Goal: Check status: Check status

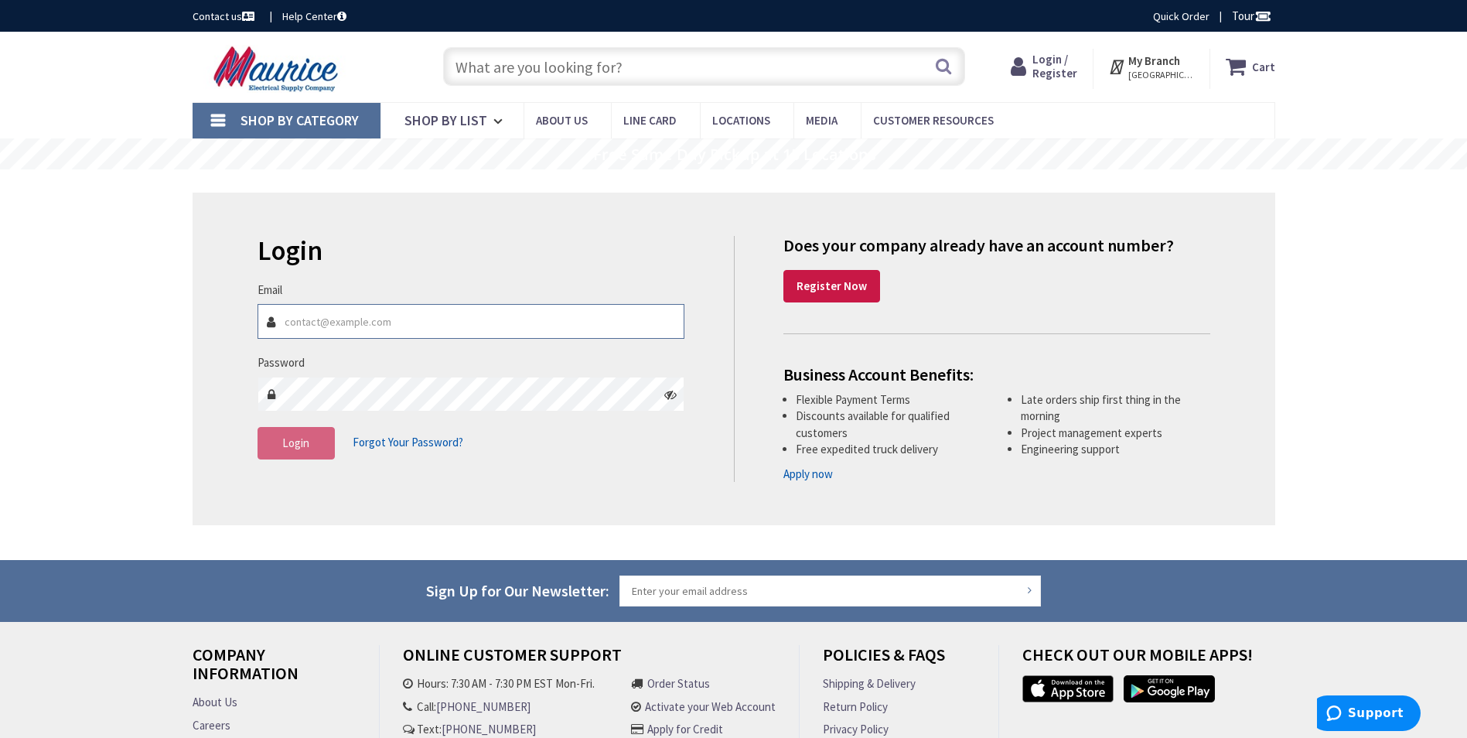
click at [489, 335] on input "Email" at bounding box center [471, 321] width 428 height 35
type input "christopher.lennon@cw1924.com"
click at [288, 443] on span "Login" at bounding box center [295, 442] width 27 height 15
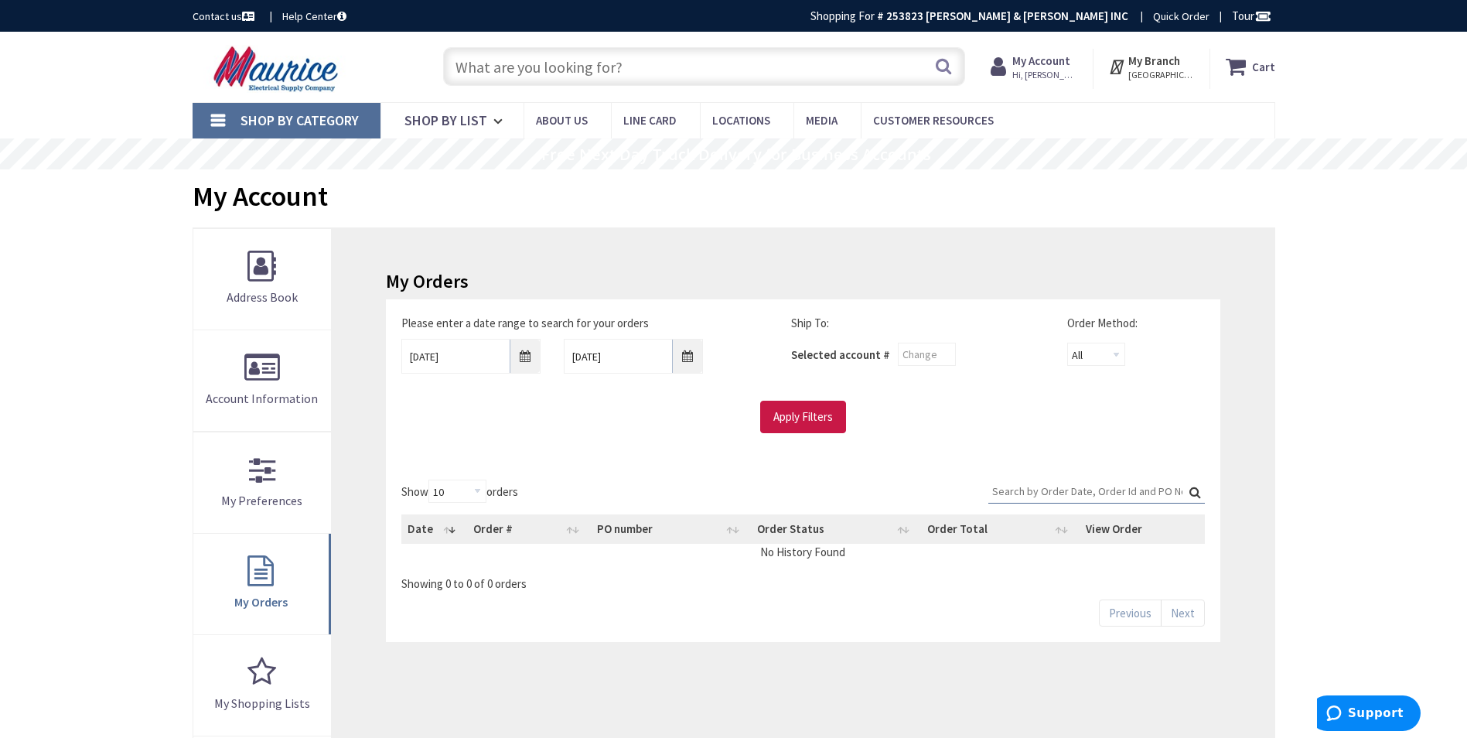
click at [1093, 487] on input "Search:" at bounding box center [1096, 490] width 216 height 23
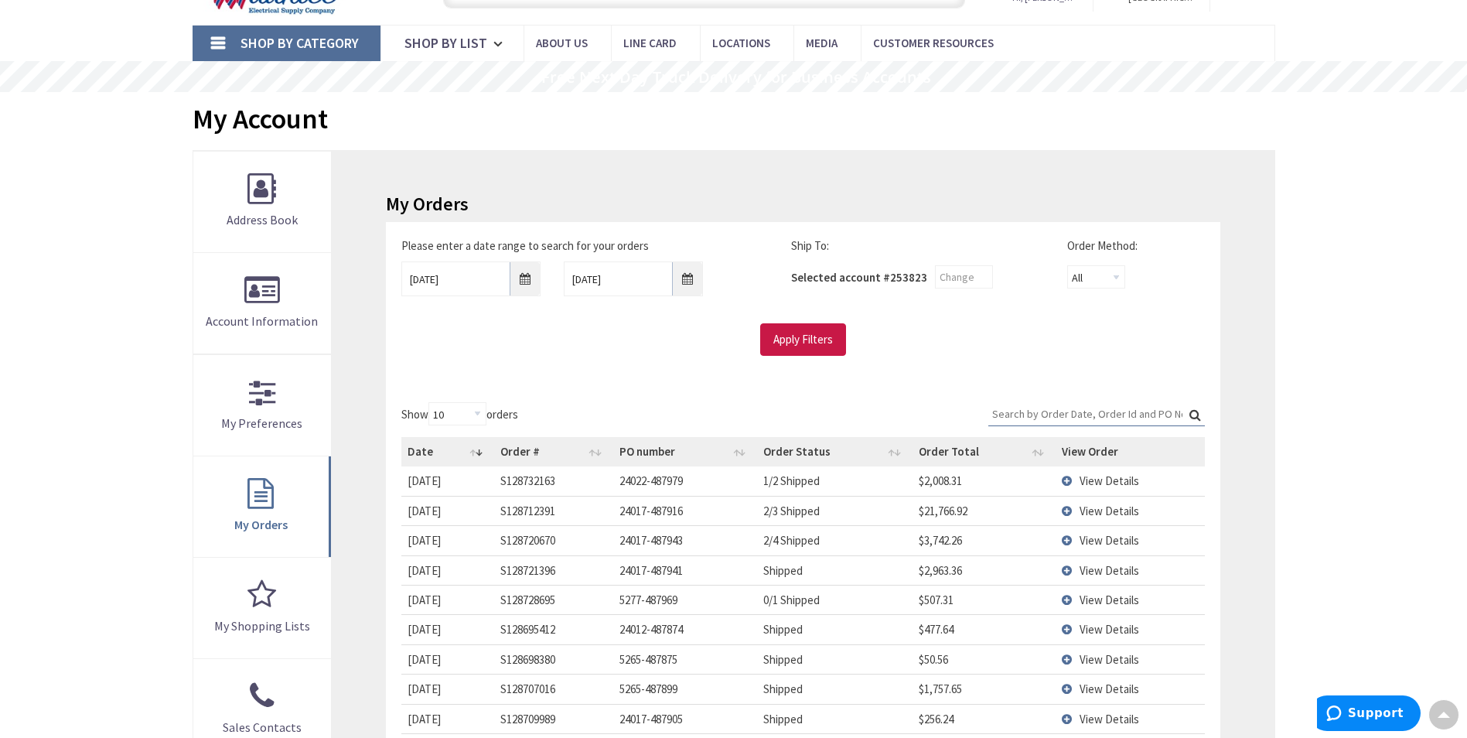
click at [1055, 416] on input "Search:" at bounding box center [1096, 413] width 216 height 23
click at [525, 281] on input "9/1/2025" at bounding box center [470, 278] width 139 height 35
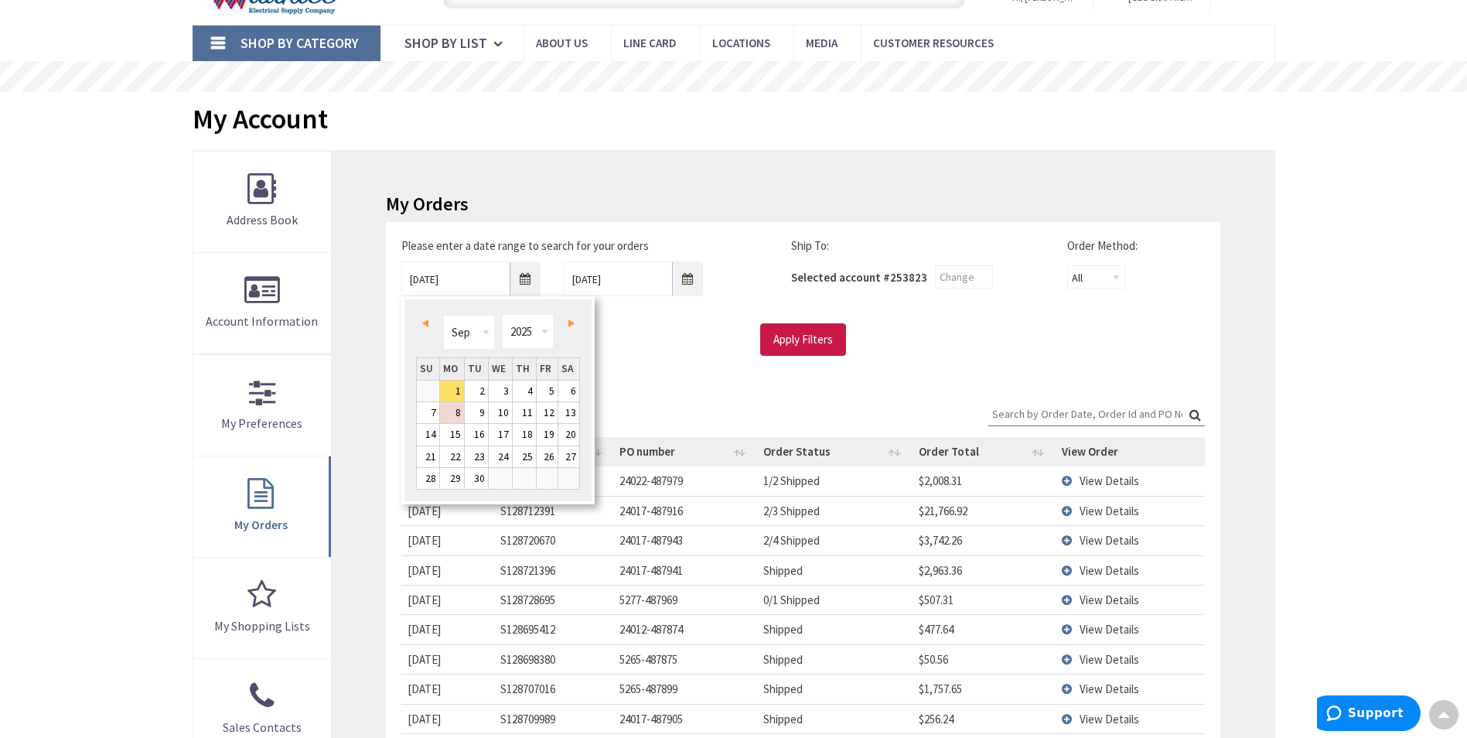
click at [431, 322] on link "Prev" at bounding box center [427, 322] width 21 height 21
click at [564, 323] on link "Next" at bounding box center [567, 322] width 21 height 21
click at [542, 390] on link "1" at bounding box center [547, 390] width 21 height 21
type input "08/01/2025"
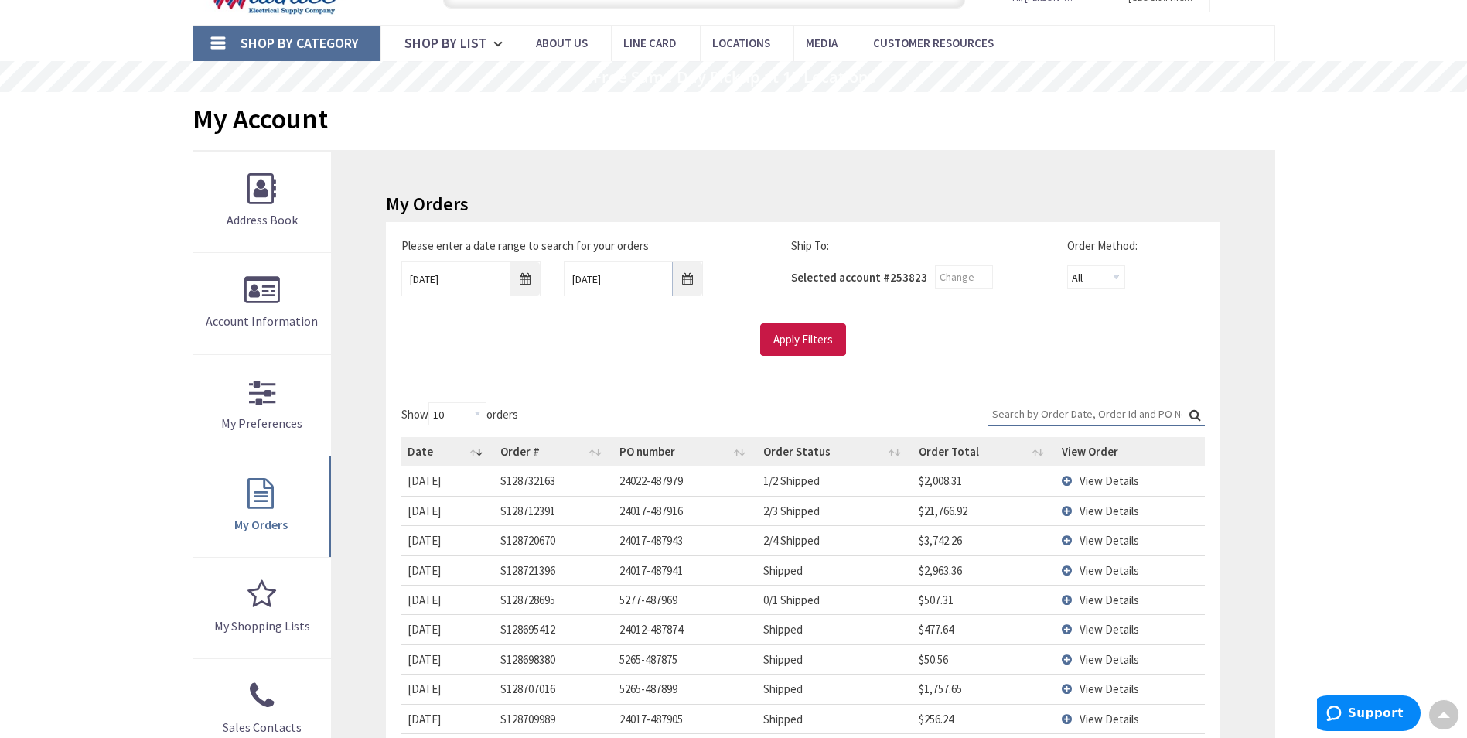
click at [1014, 413] on input "Search:" at bounding box center [1096, 413] width 216 height 23
paste input "487629"
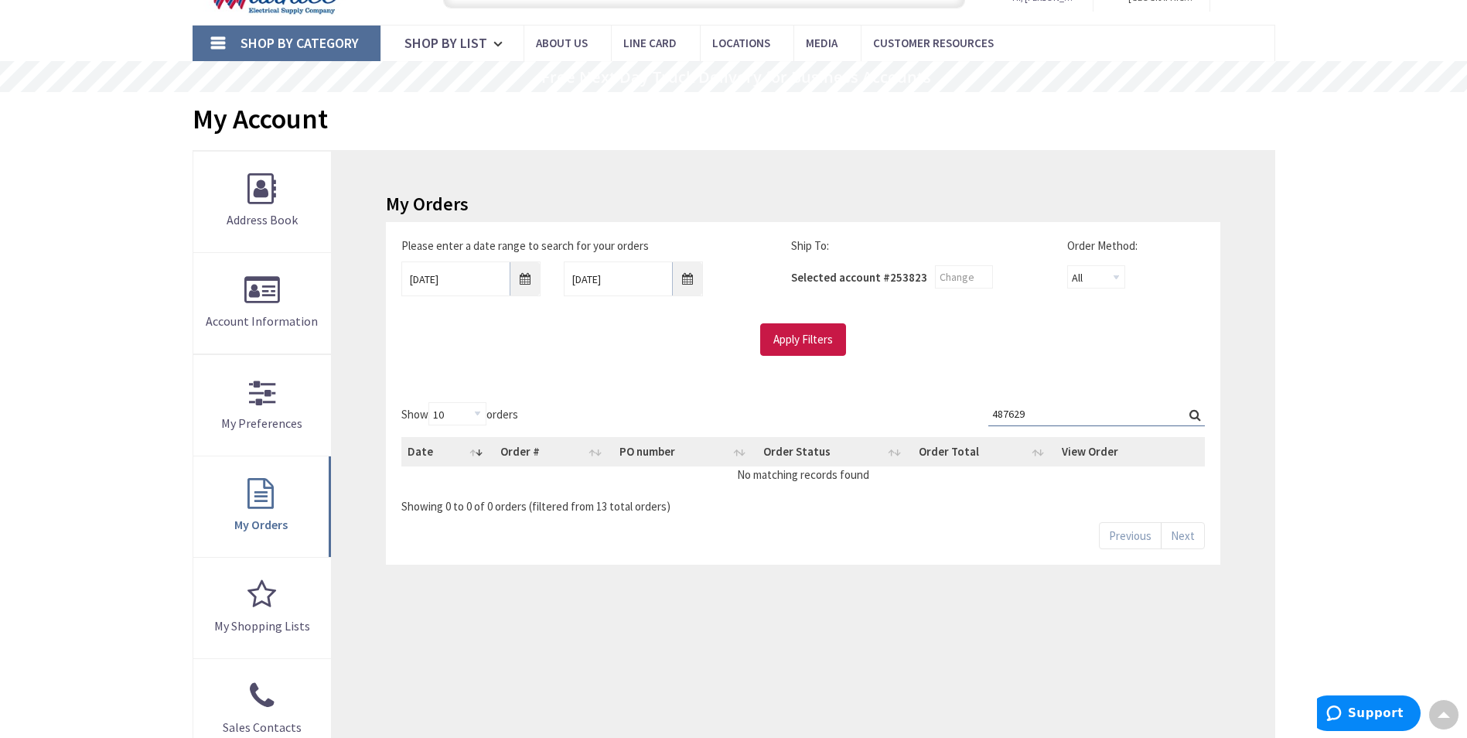
type input "487629"
click at [1195, 412] on label "Search: 487629" at bounding box center [1096, 414] width 216 height 24
click at [1195, 412] on input "487629" at bounding box center [1096, 413] width 216 height 23
click at [1063, 418] on input "487629" at bounding box center [1096, 413] width 216 height 23
click at [786, 337] on input "Apply Filters" at bounding box center [803, 339] width 86 height 32
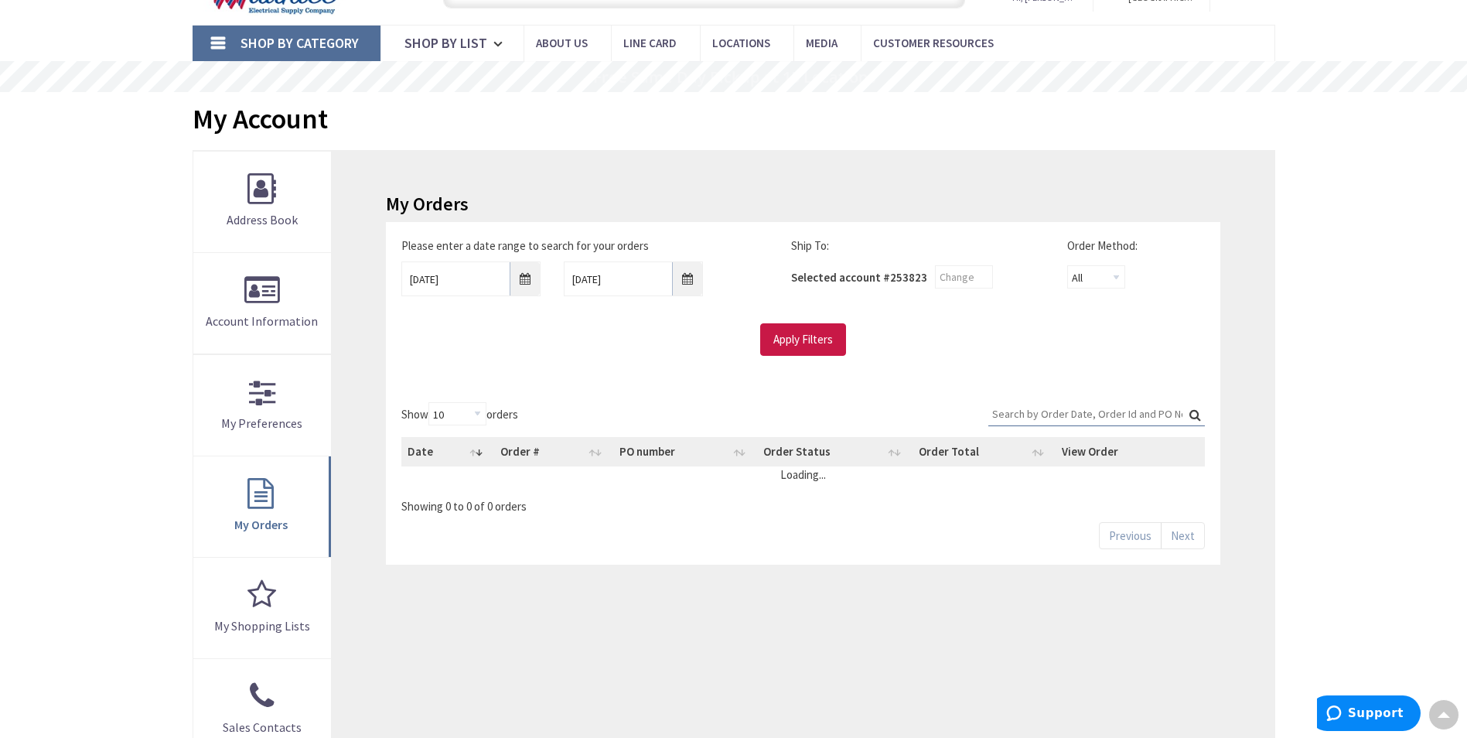
click at [1022, 414] on input "Search:" at bounding box center [1096, 413] width 216 height 23
paste input "487629"
type input "487629"
click at [1189, 412] on label "Search: 487629" at bounding box center [1096, 414] width 216 height 24
click at [1189, 412] on input "487629" at bounding box center [1096, 413] width 216 height 23
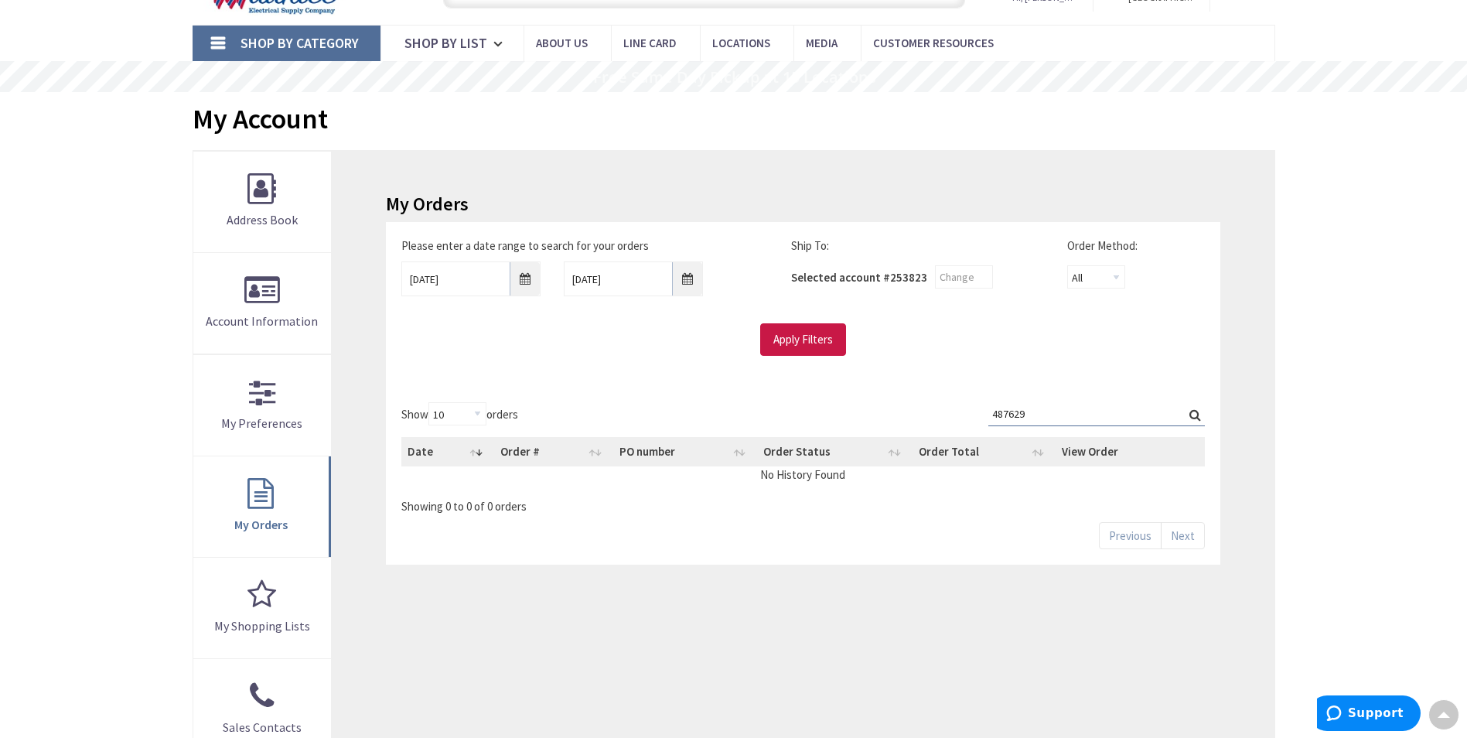
click at [1190, 414] on label "Search: 487629" at bounding box center [1096, 414] width 216 height 24
click at [1190, 414] on input "487629" at bounding box center [1096, 413] width 216 height 23
click at [1093, 476] on span "View Details" at bounding box center [1109, 480] width 60 height 15
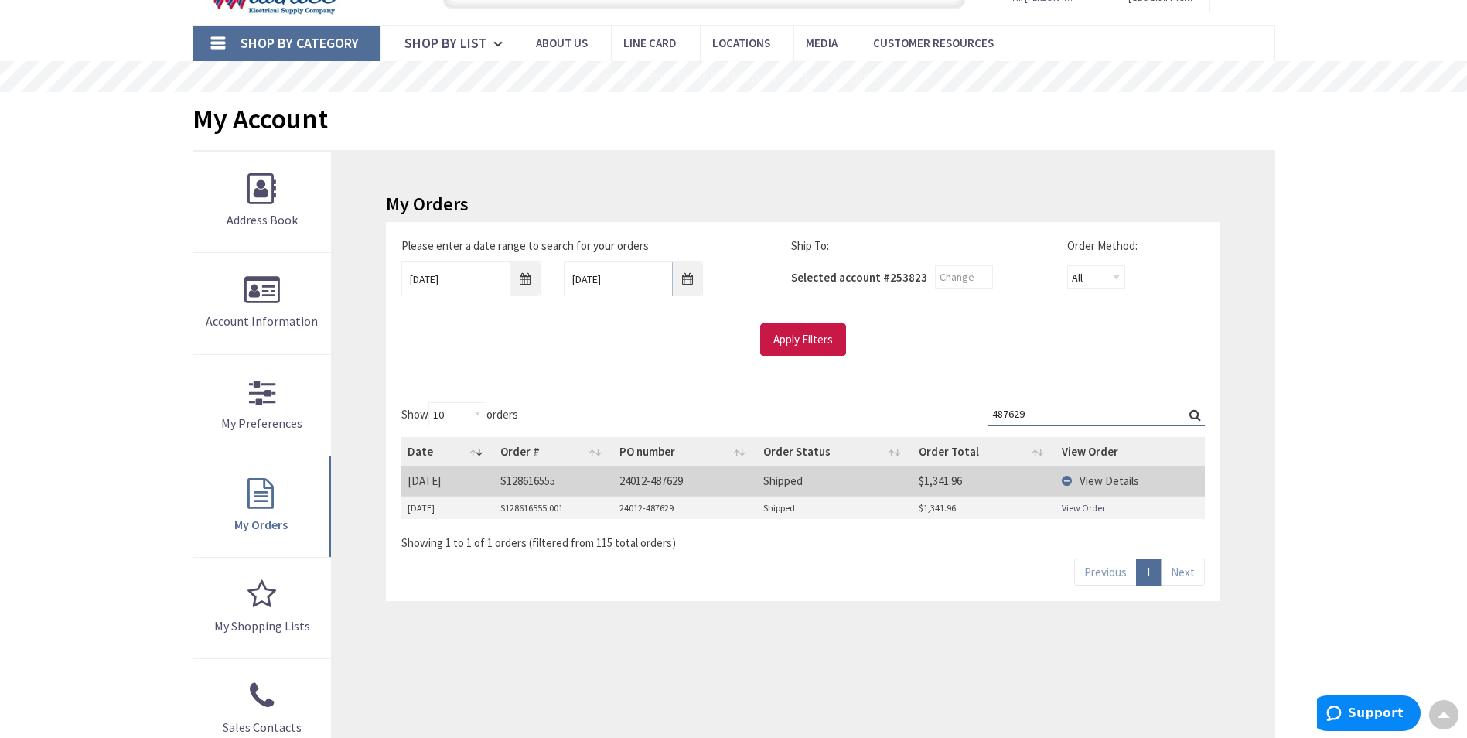
click at [1083, 501] on link "View Order" at bounding box center [1082, 507] width 43 height 13
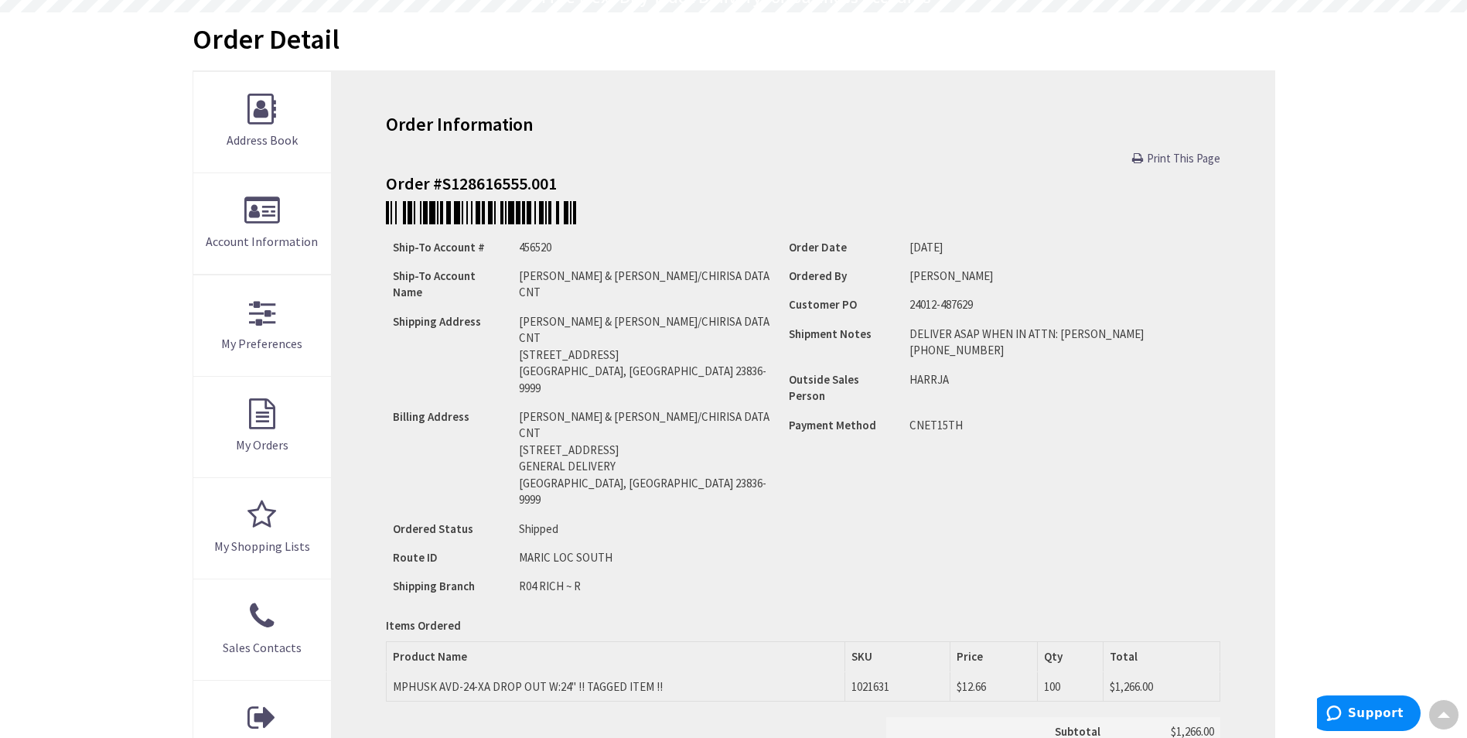
scroll to position [157, 0]
click at [1399, 213] on div "Skip to Content Toggle Nav Search Cart My Cart Close" at bounding box center [733, 565] width 1467 height 1377
click at [1317, 293] on div "Skip to Content Toggle Nav Search Cart My Cart Close" at bounding box center [733, 565] width 1467 height 1377
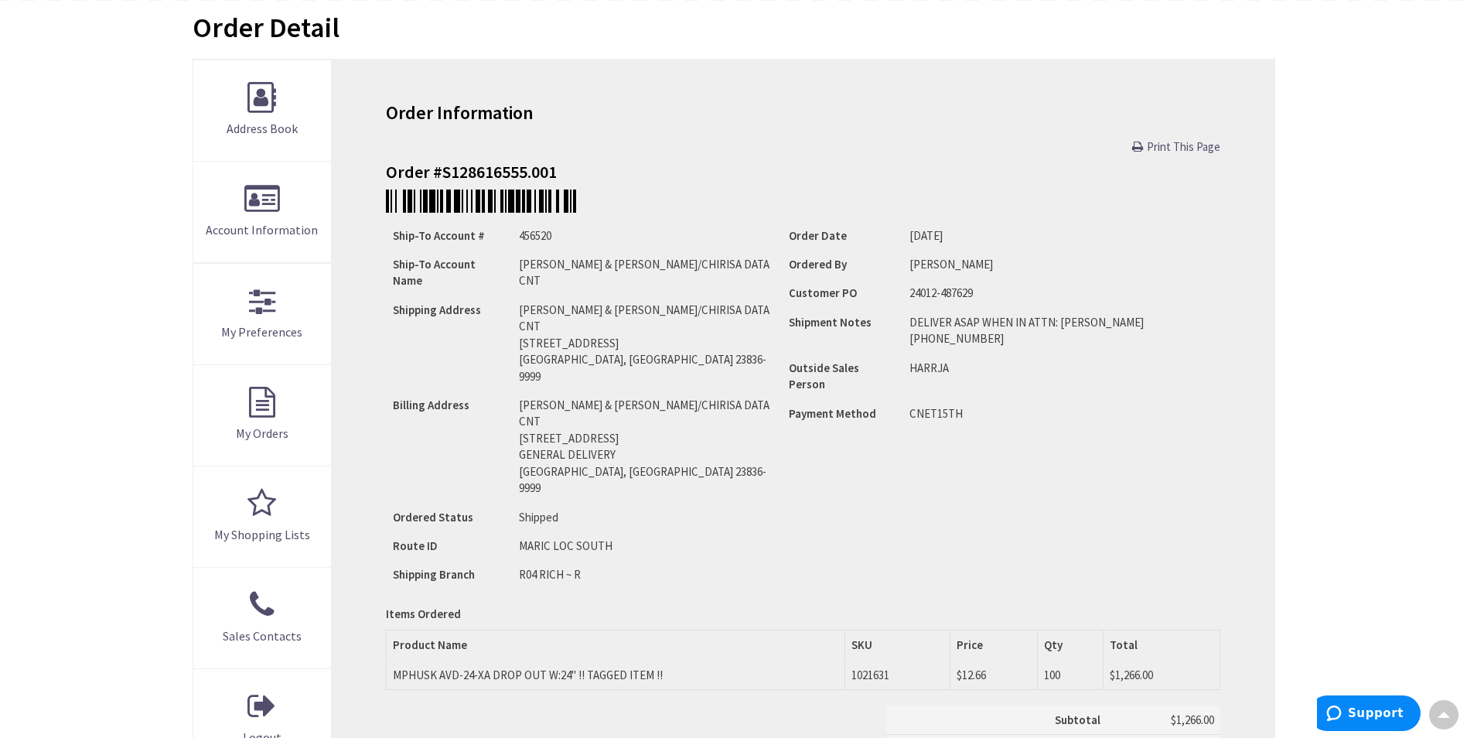
scroll to position [77, 0]
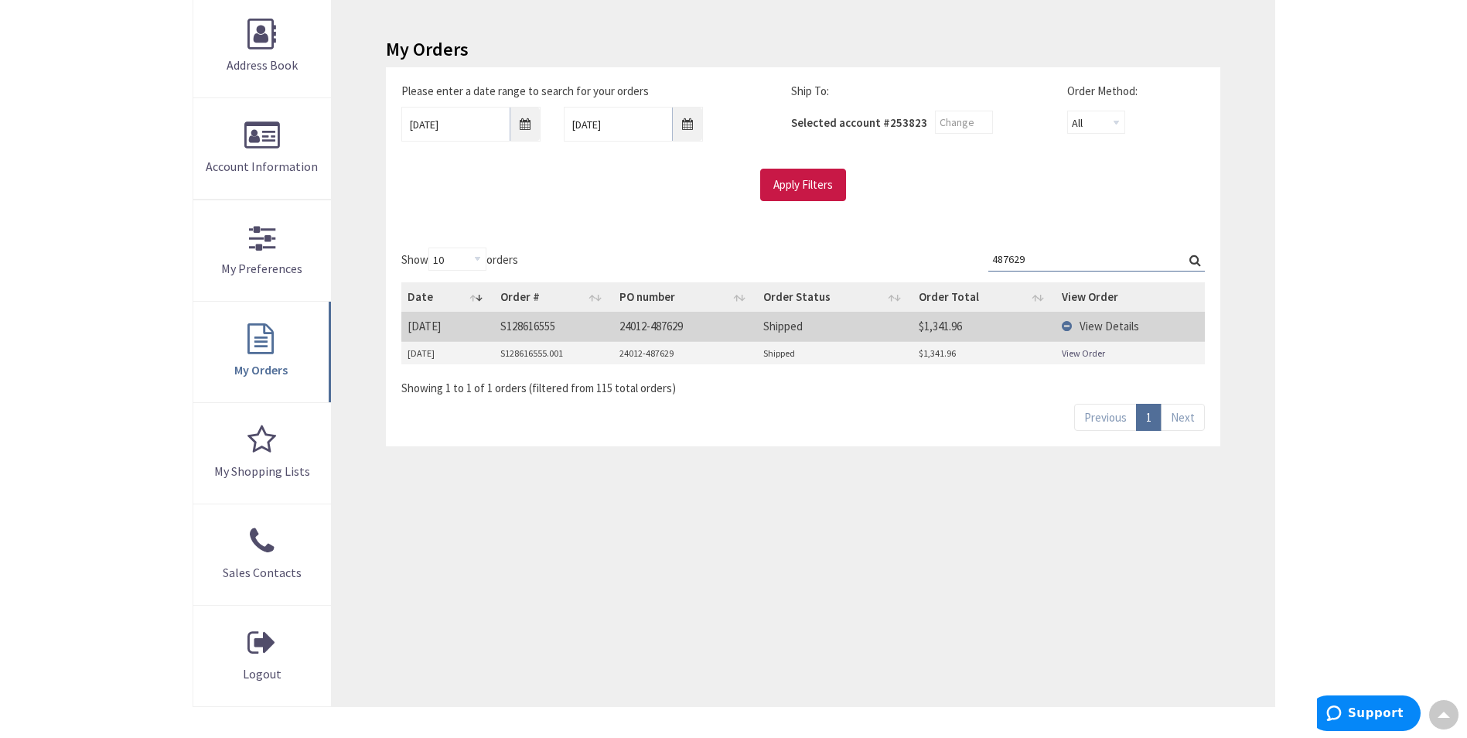
scroll to position [80, 0]
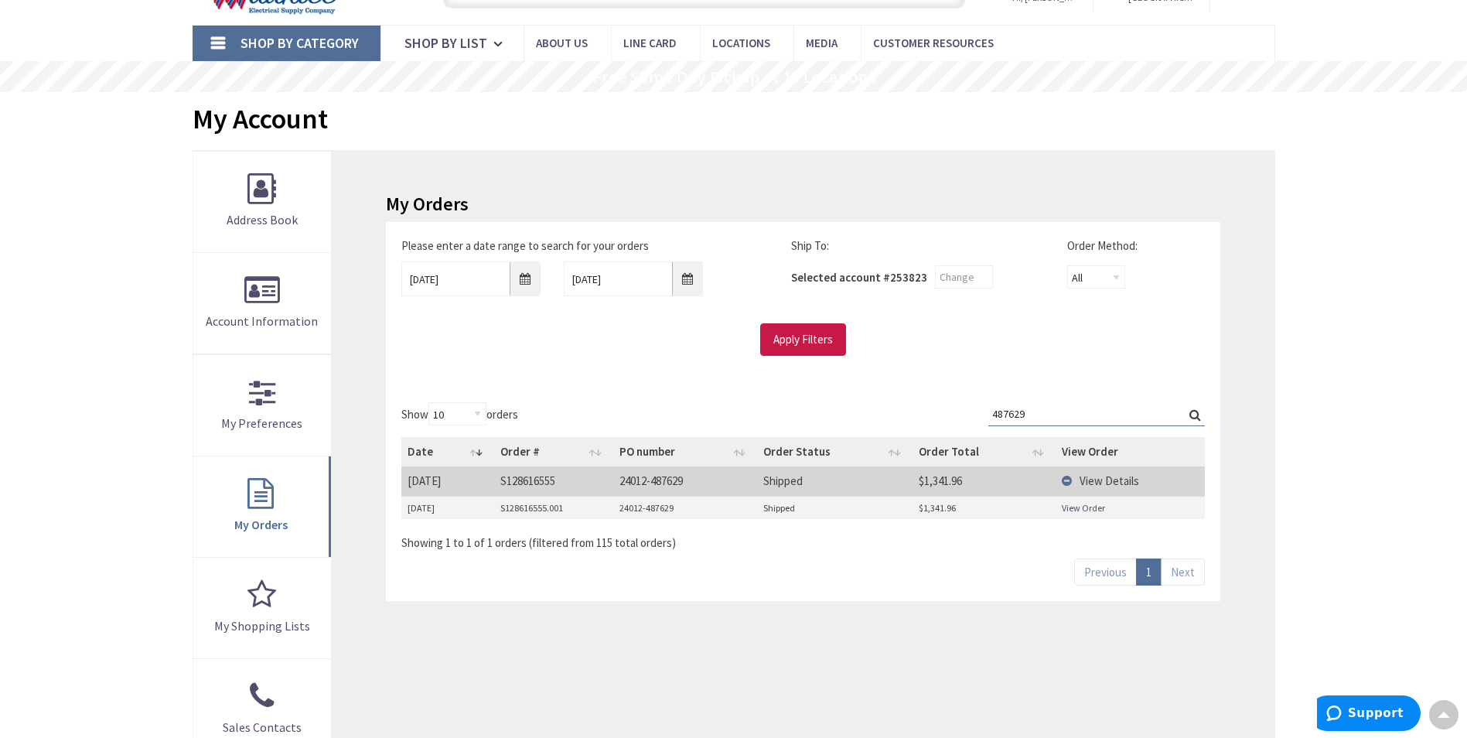
click at [1080, 512] on link "View Order" at bounding box center [1082, 507] width 43 height 13
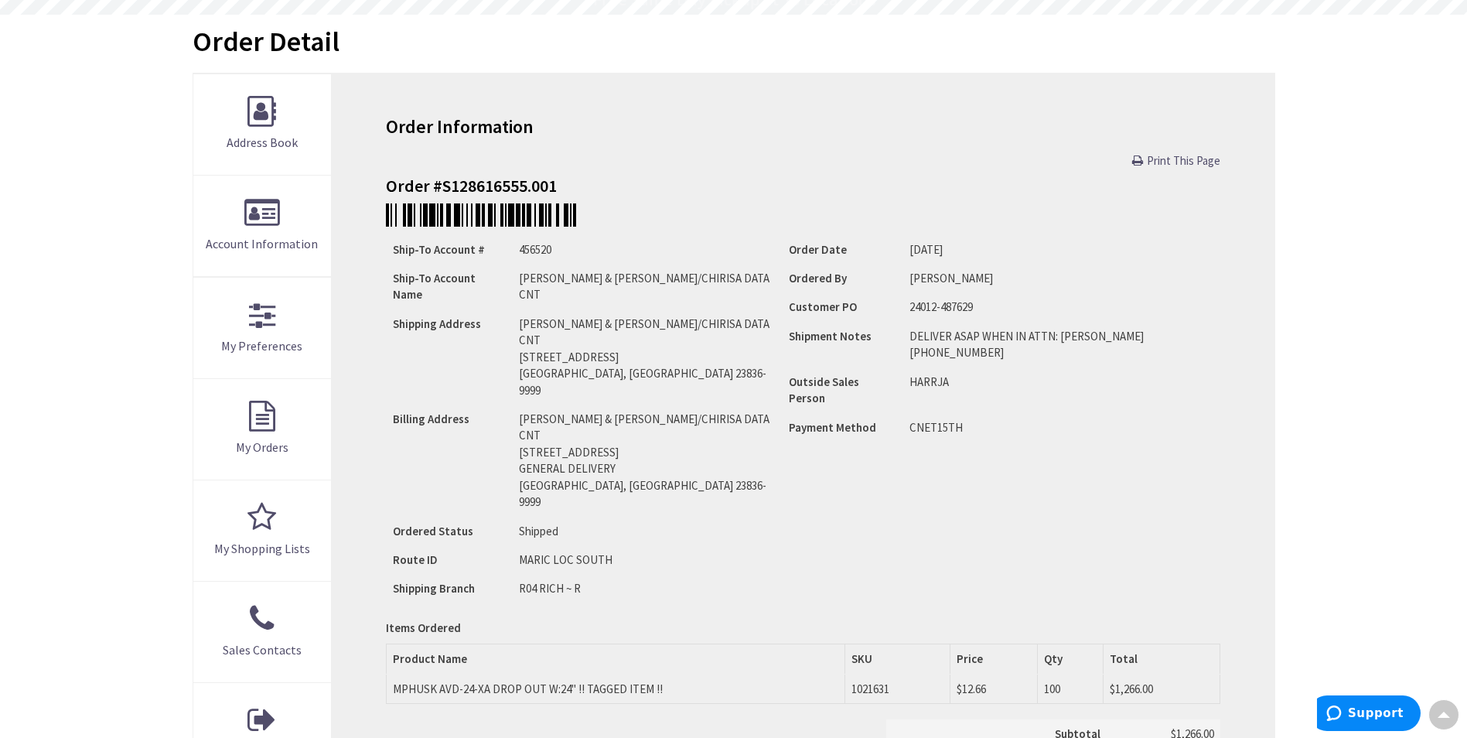
scroll to position [157, 0]
